Goal: Task Accomplishment & Management: Use online tool/utility

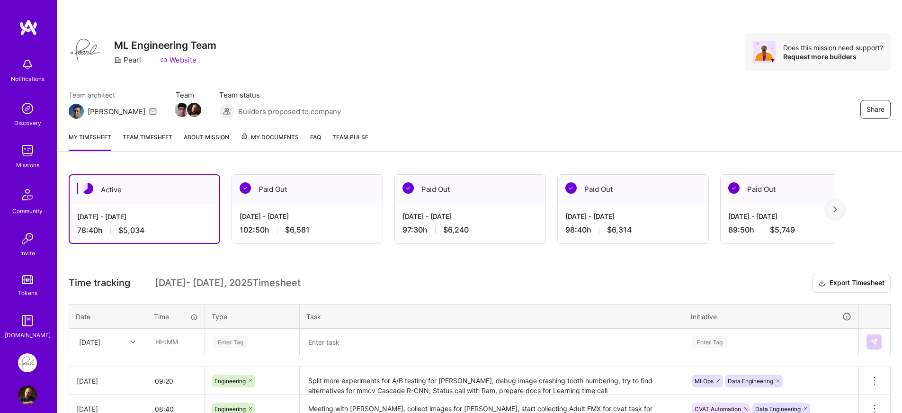
scroll to position [215, 0]
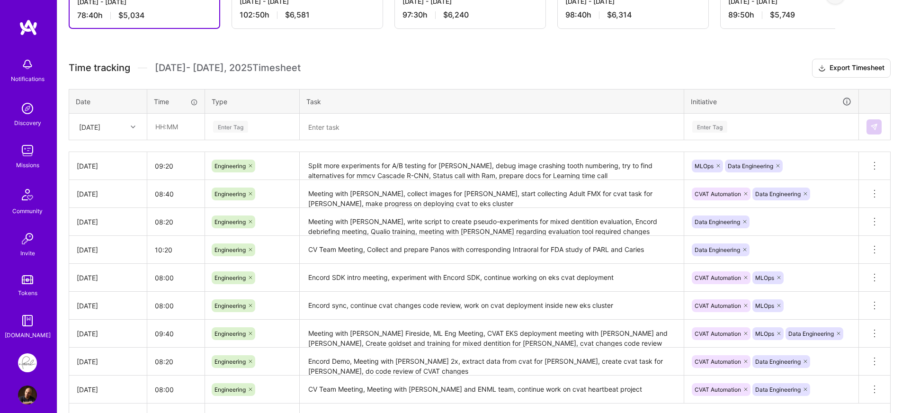
click at [100, 125] on div "[DATE]" at bounding box center [89, 127] width 21 height 10
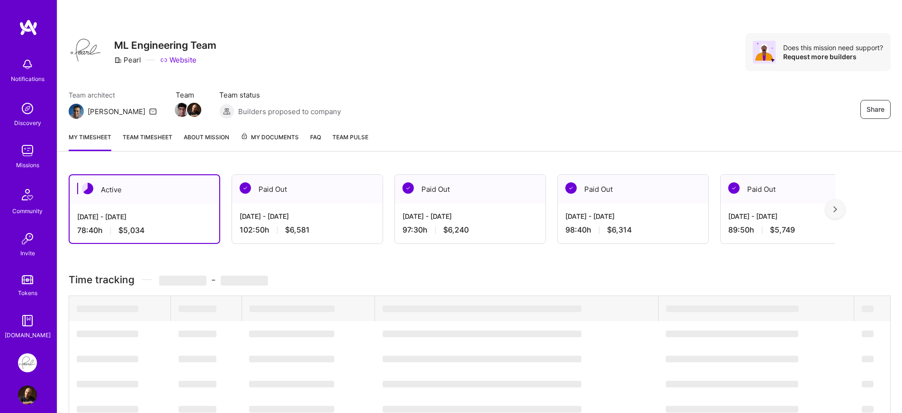
scroll to position [159, 0]
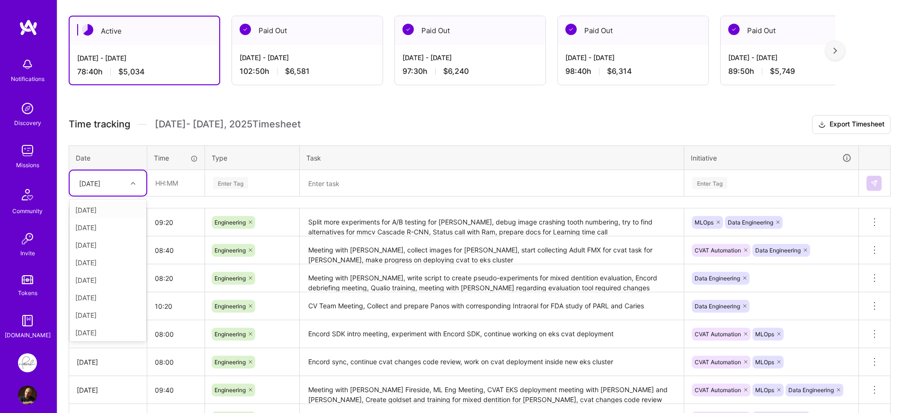
click at [128, 186] on div at bounding box center [134, 183] width 15 height 12
click at [94, 327] on div "[DATE]" at bounding box center [108, 331] width 77 height 18
click at [184, 190] on input "text" at bounding box center [176, 182] width 56 height 25
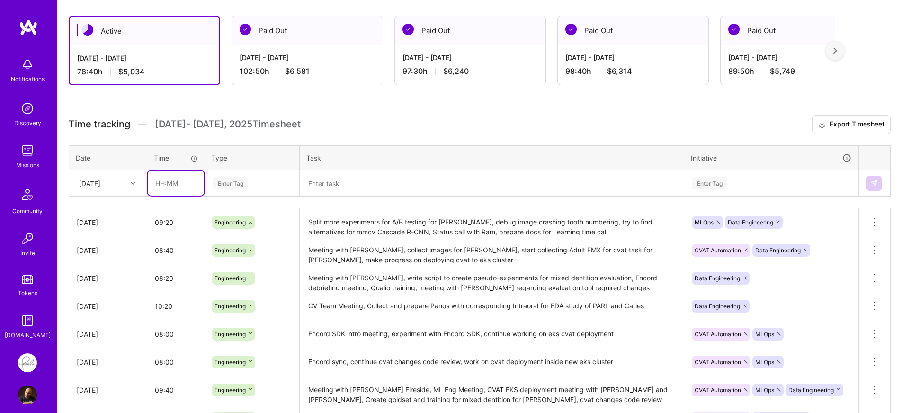
type input "08:00"
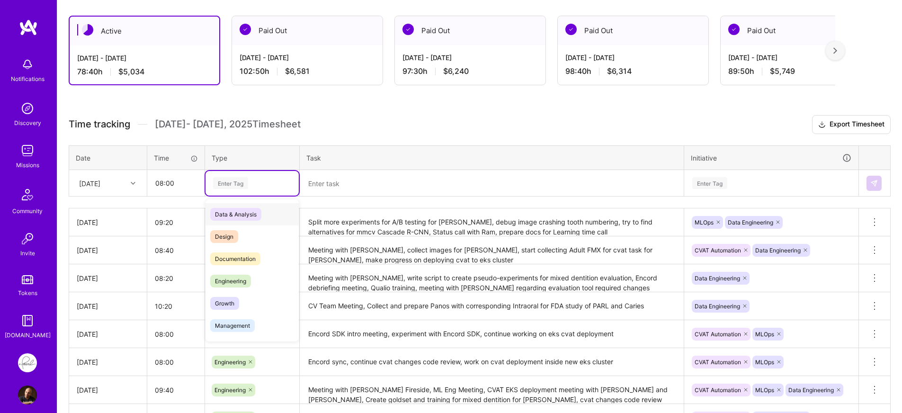
click at [258, 192] on div "Enter Tag" at bounding box center [252, 183] width 93 height 25
click at [247, 277] on span "Engineering" at bounding box center [230, 281] width 41 height 13
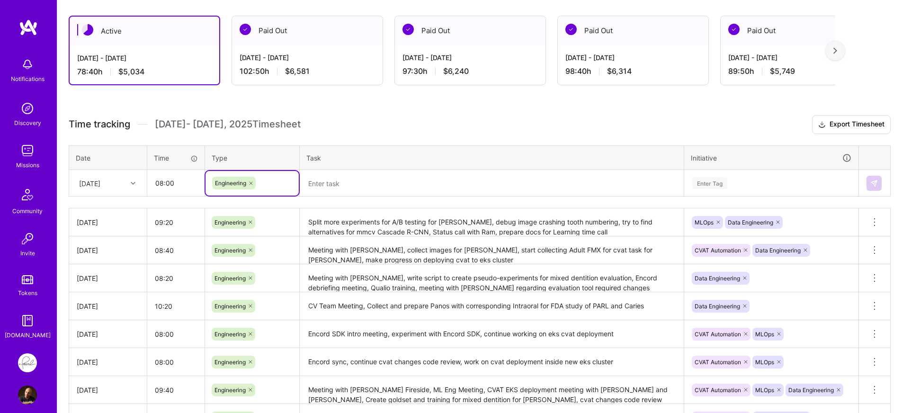
click at [378, 188] on textarea at bounding box center [492, 183] width 382 height 25
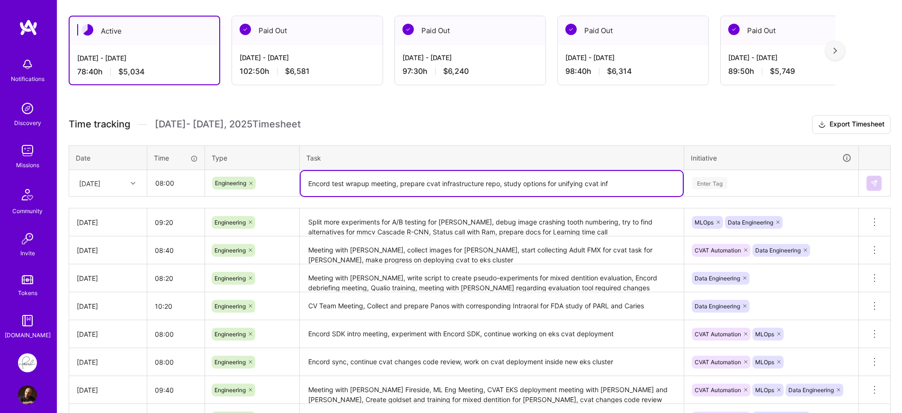
paste textarea "rastructure"
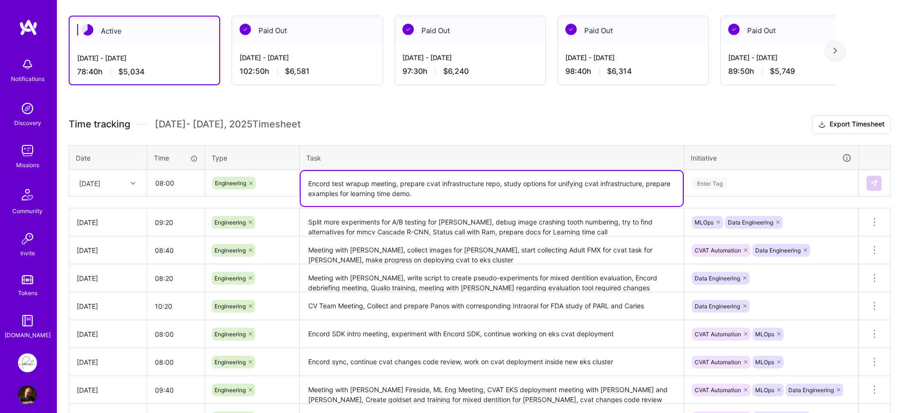
click at [344, 191] on textarea "Encord test wrapup meeting, prepare cvat infrastructure repo, study options for…" at bounding box center [492, 188] width 382 height 35
click at [472, 197] on textarea "Encord test wrapup meeting, prepare cvat infrastructure repo, study options for…" at bounding box center [492, 188] width 382 height 35
type textarea "Encord test wrapup meeting, prepare cvat infrastructure repo, study options for…"
click at [769, 185] on div "Enter Tag" at bounding box center [771, 183] width 160 height 12
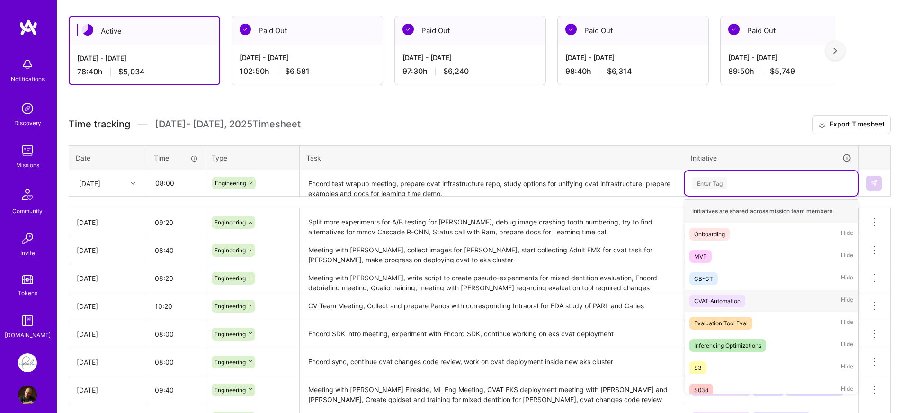
click at [735, 302] on div "CVAT Automation" at bounding box center [717, 301] width 46 height 10
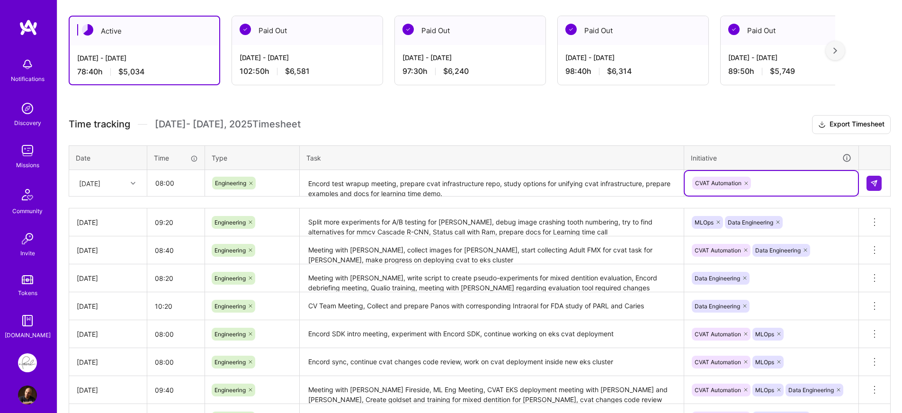
click at [777, 182] on div "CVAT Automation" at bounding box center [771, 183] width 160 height 15
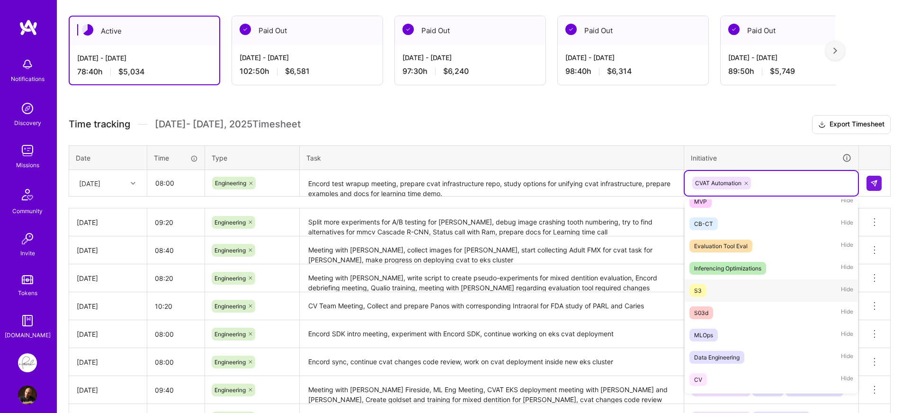
scroll to position [91, 0]
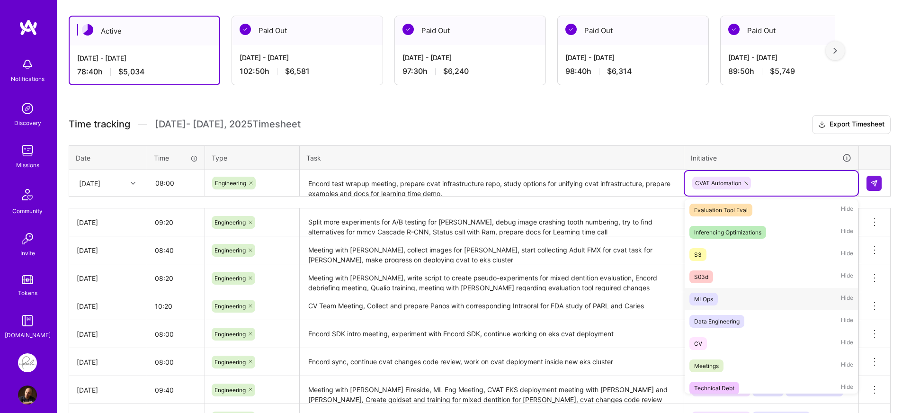
click at [745, 301] on div "MLOps Hide" at bounding box center [771, 299] width 173 height 22
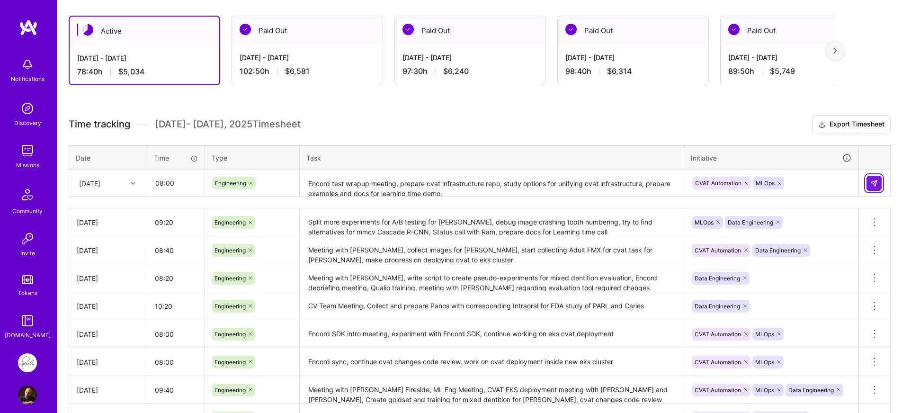
click at [873, 184] on img at bounding box center [874, 183] width 8 height 8
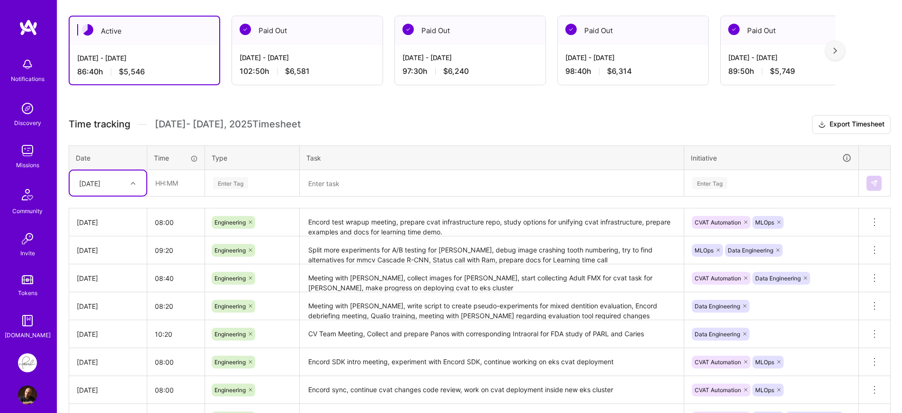
click at [514, 108] on div "Active [DATE] - [DATE] 86:40 h $5,546 Paid Out [DATE] - [DATE] 102:50 h $6,581 …" at bounding box center [479, 282] width 845 height 556
click at [839, 130] on button "Export Timesheet" at bounding box center [851, 124] width 79 height 19
click at [334, 113] on div "Active [DATE] - [DATE] 86:40 h $5,546 Paid Out [DATE] - [DATE] 102:50 h $6,581 …" at bounding box center [479, 282] width 845 height 556
